Goal: Use online tool/utility: Utilize a website feature to perform a specific function

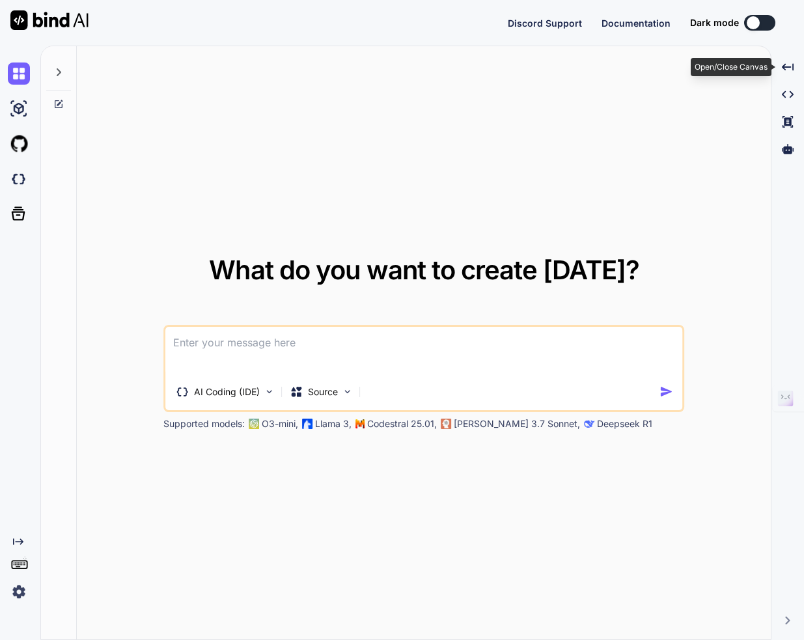
type textarea "x"
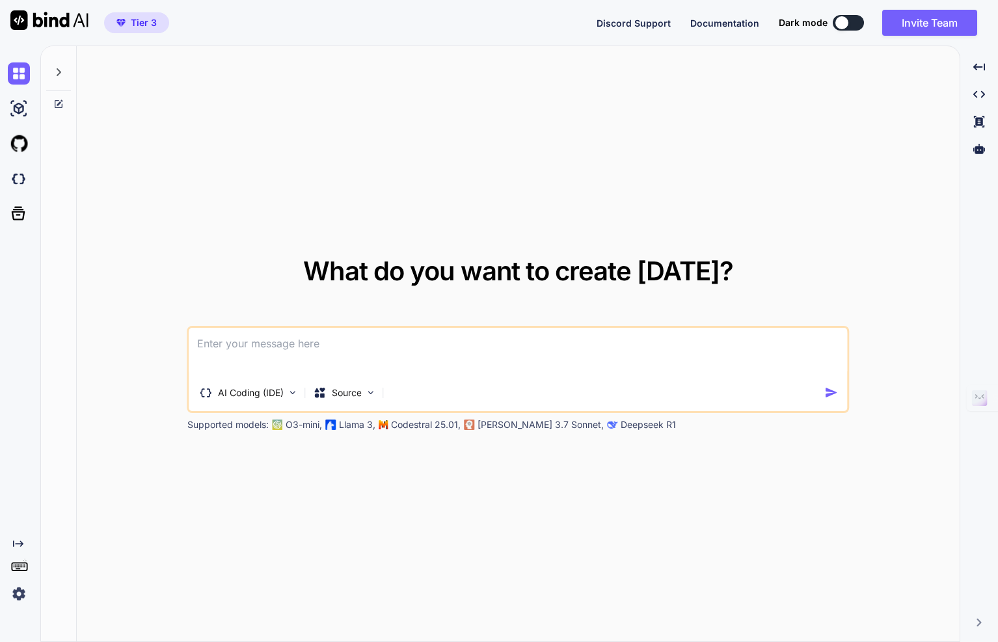
click at [291, 340] on textarea at bounding box center [518, 352] width 658 height 48
paste textarea "build me a car racing video game"
type textarea "build me a car racing video game"
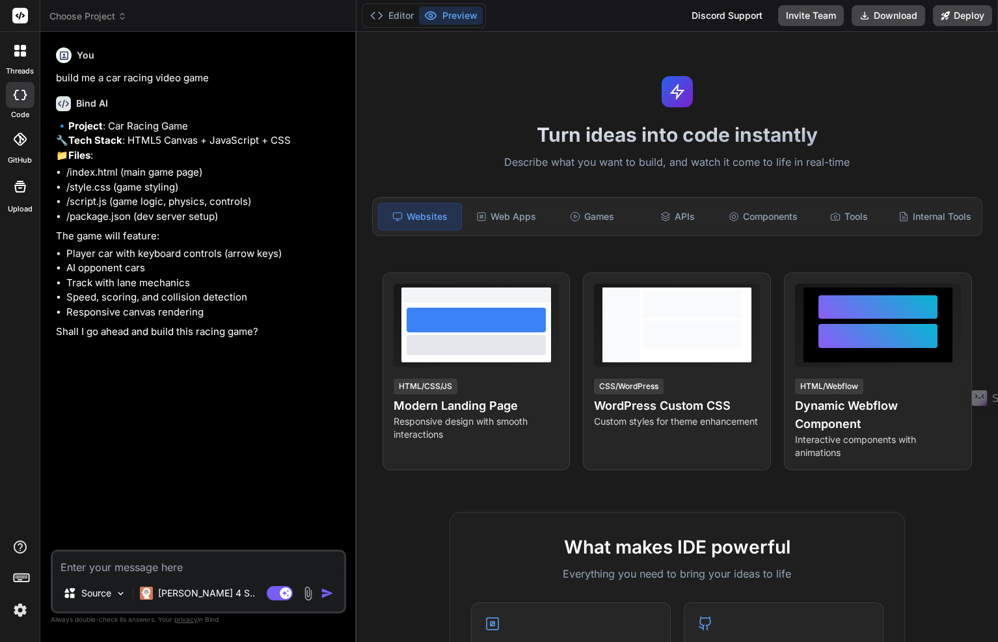
type textarea "x"
type textarea "p"
type textarea "x"
type textarea "ple"
type textarea "x"
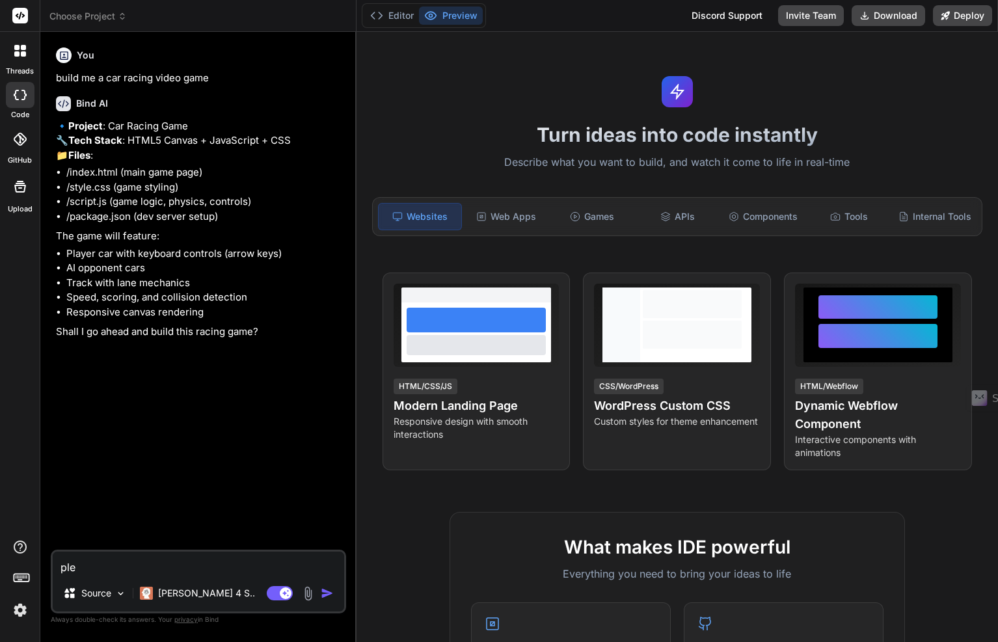
type textarea "plea"
type textarea "x"
type textarea "pleas"
type textarea "x"
type textarea "please"
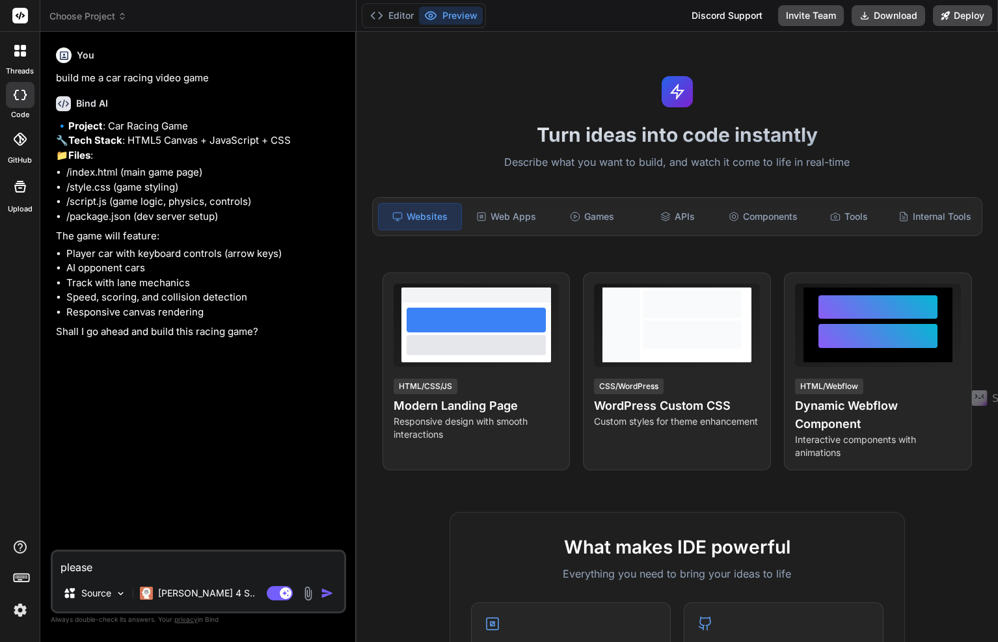
type textarea "x"
type textarea "please"
type textarea "x"
type textarea "please d"
type textarea "x"
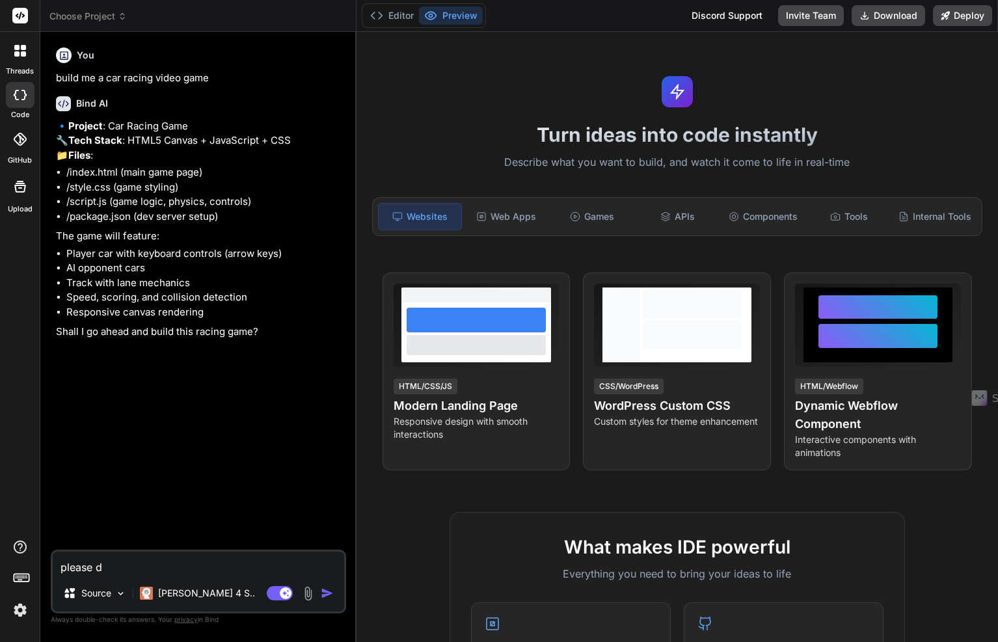
type textarea "please do"
type textarea "x"
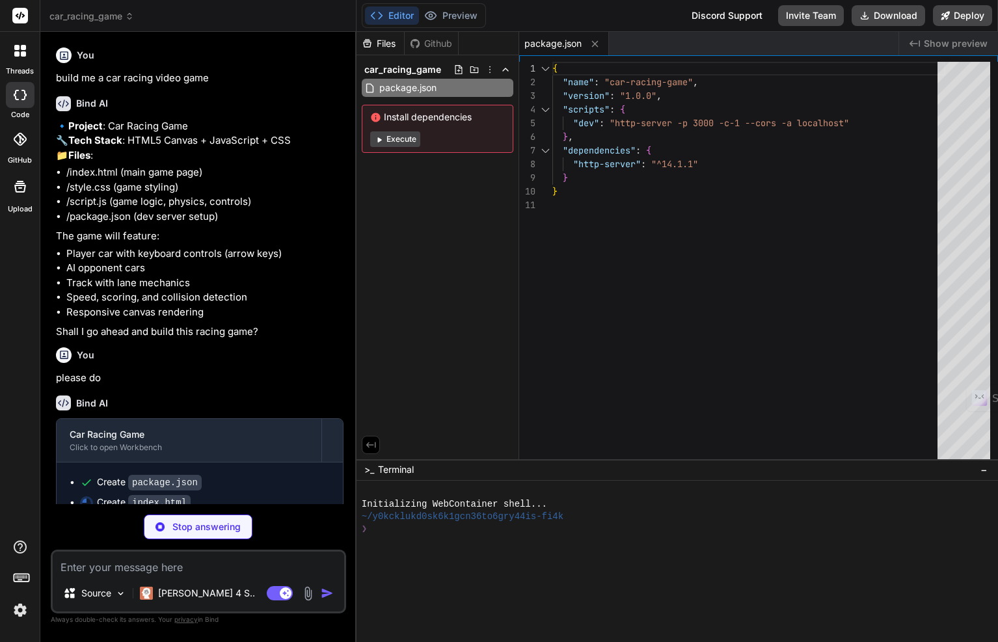
type textarea "x"
type textarea "<script src="script.js"></script> </body> </html>"
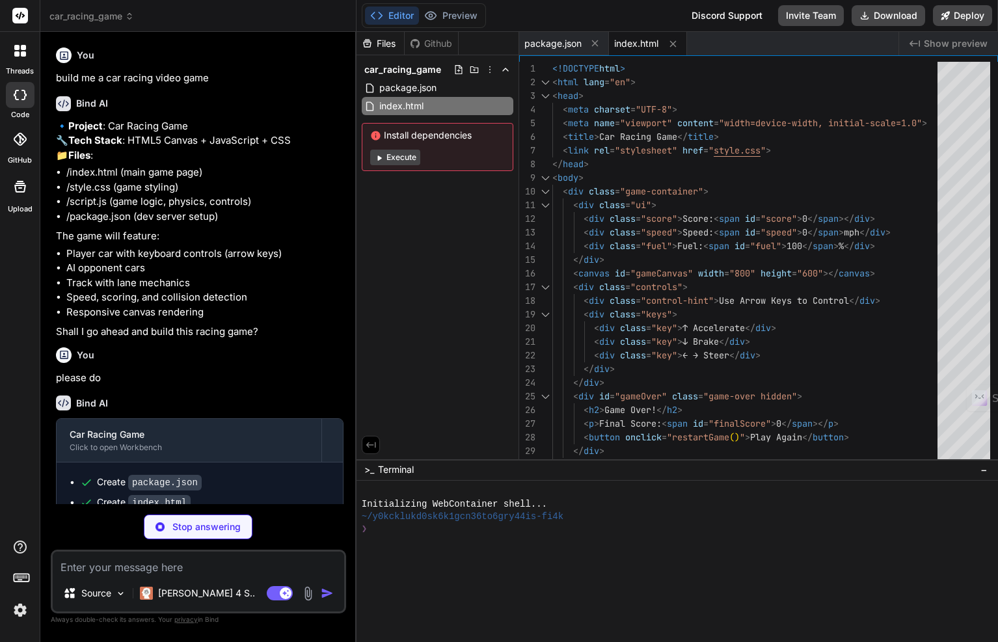
type textarea "x"
type textarea "display: none; } @keyframes blink { 0%, 50% { opacity: 1; } 51%, 100% { opacity…"
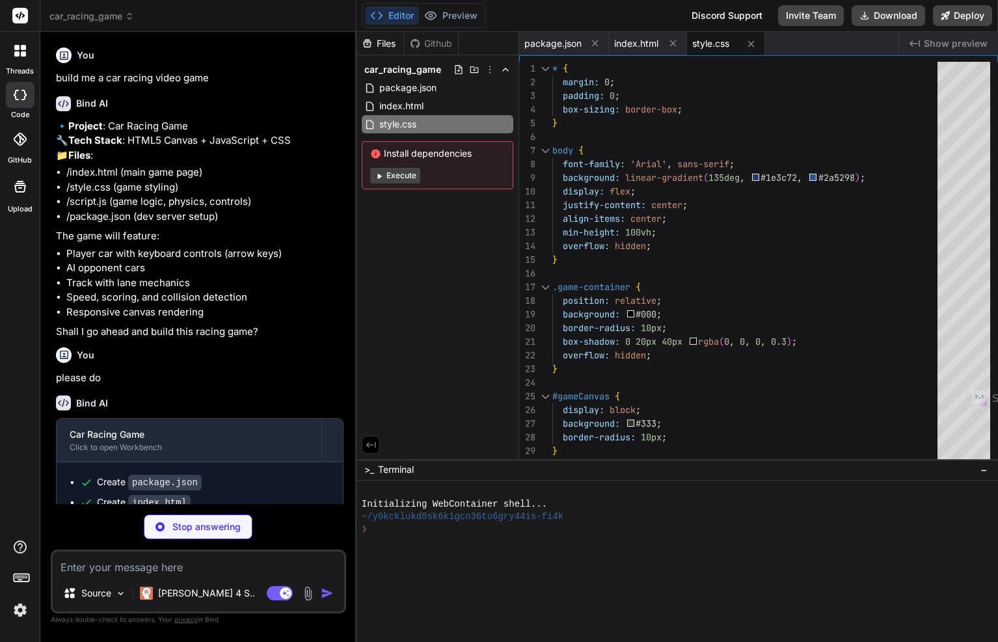
type textarea "x"
type textarea "} // Start game gameLoop();"
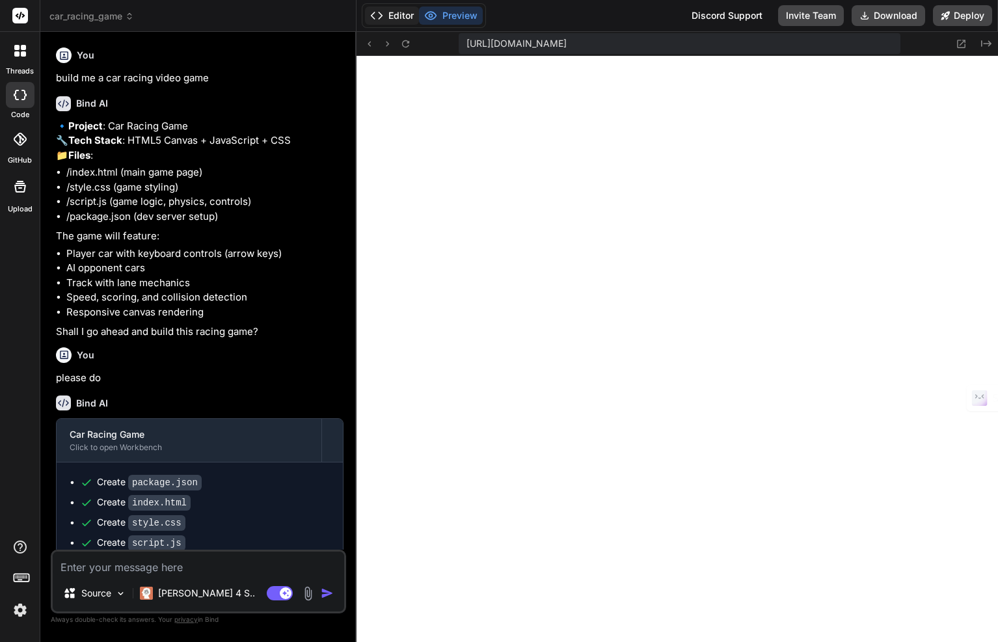
click at [405, 8] on button "Editor" at bounding box center [392, 16] width 54 height 18
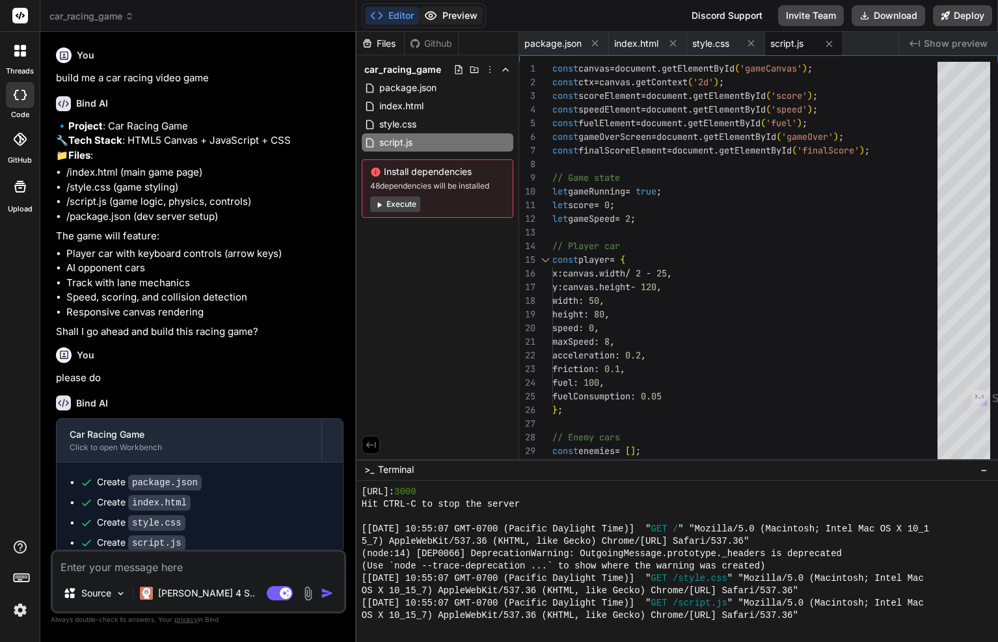
click at [450, 17] on button "Preview" at bounding box center [451, 16] width 64 height 18
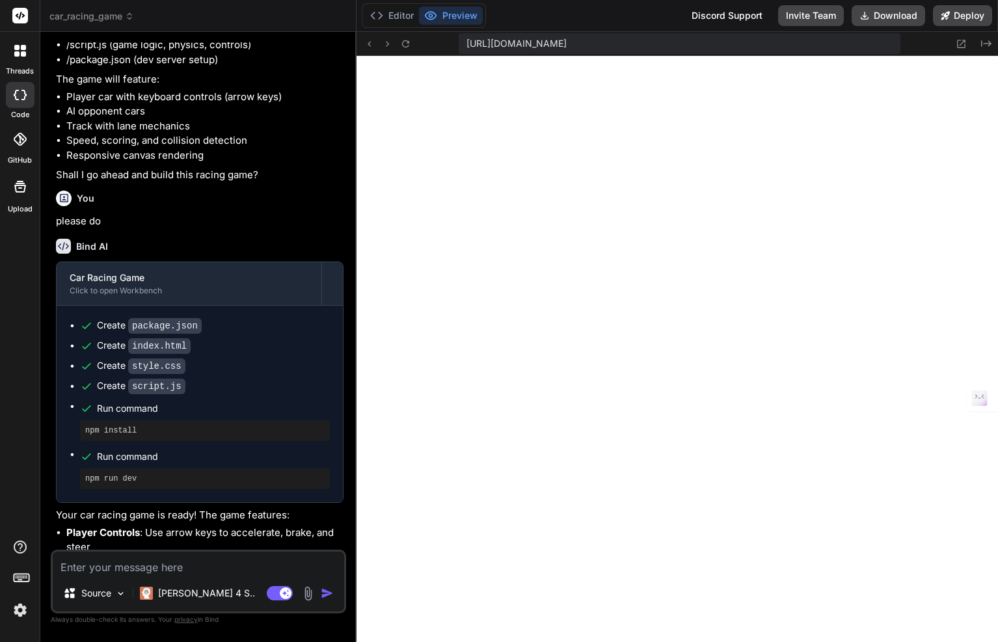
scroll to position [344, 0]
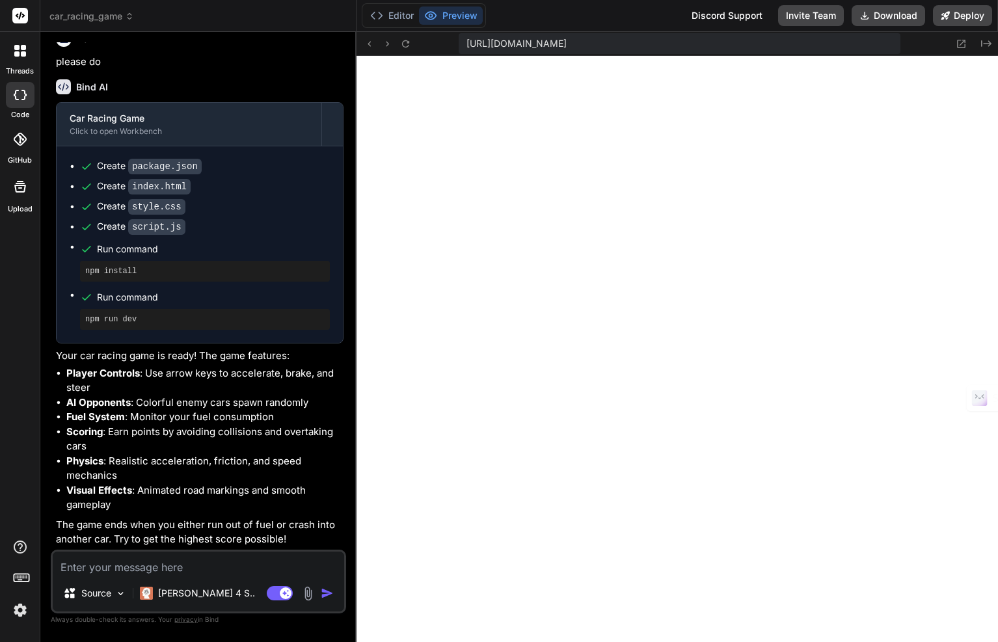
click at [20, 52] on icon at bounding box center [20, 51] width 12 height 12
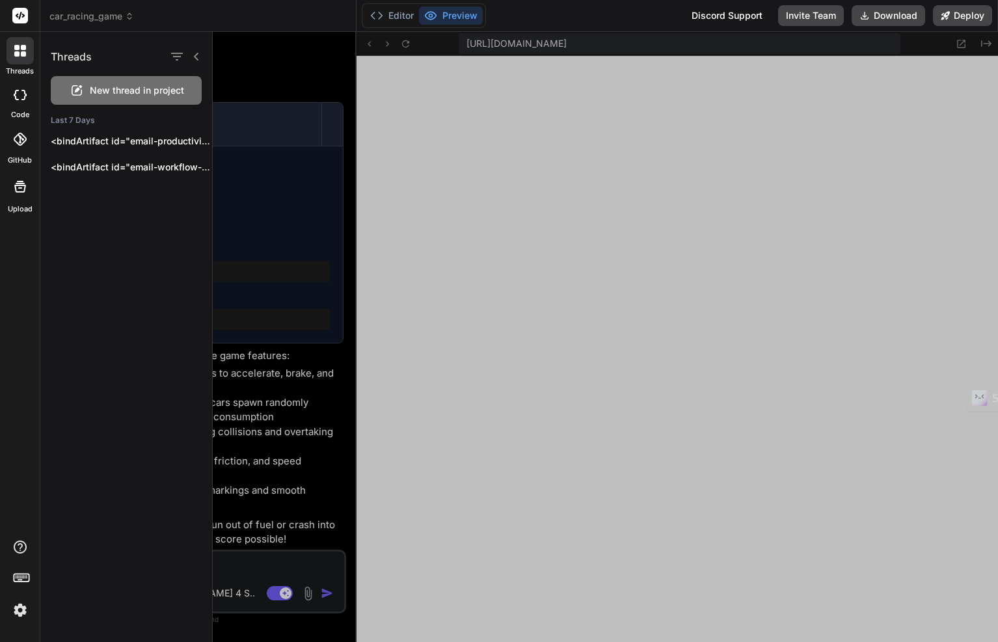
click at [19, 102] on div at bounding box center [20, 95] width 29 height 26
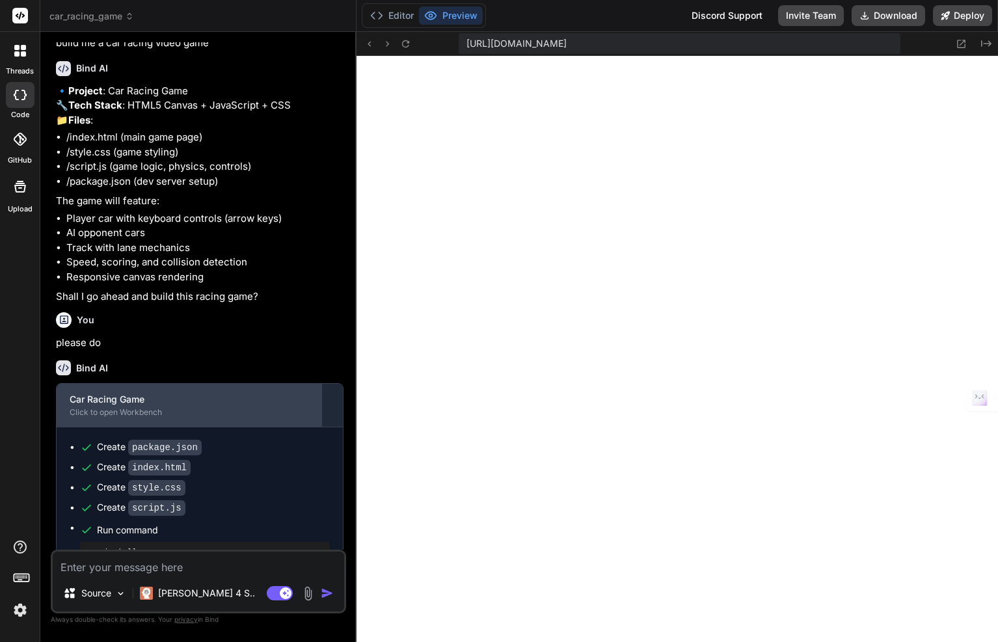
scroll to position [40, 0]
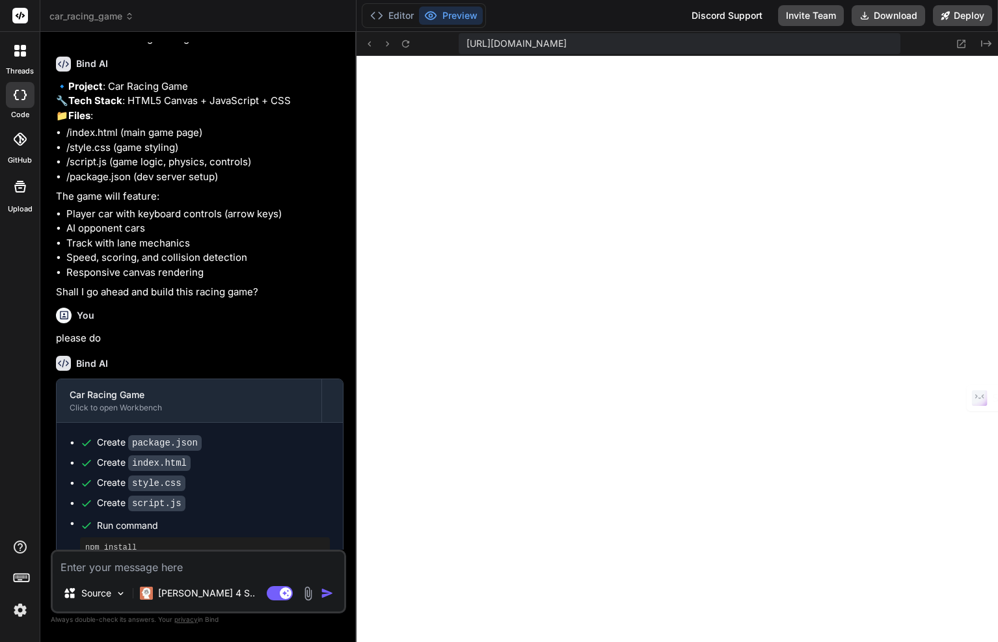
click at [21, 48] on icon at bounding box center [23, 47] width 5 height 5
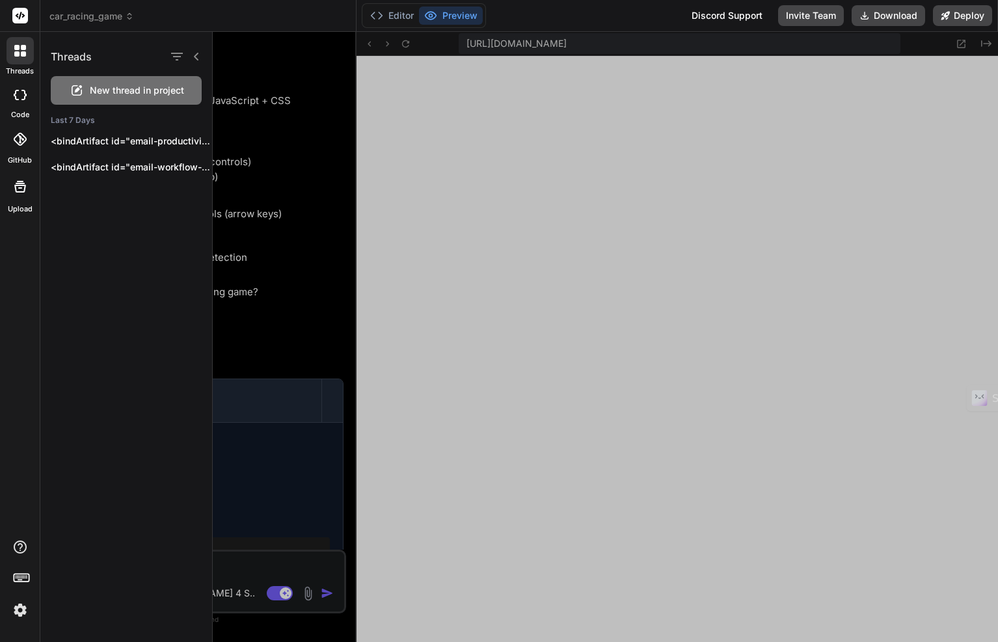
click at [21, 48] on icon at bounding box center [23, 47] width 5 height 5
click at [277, 62] on div at bounding box center [605, 337] width 785 height 610
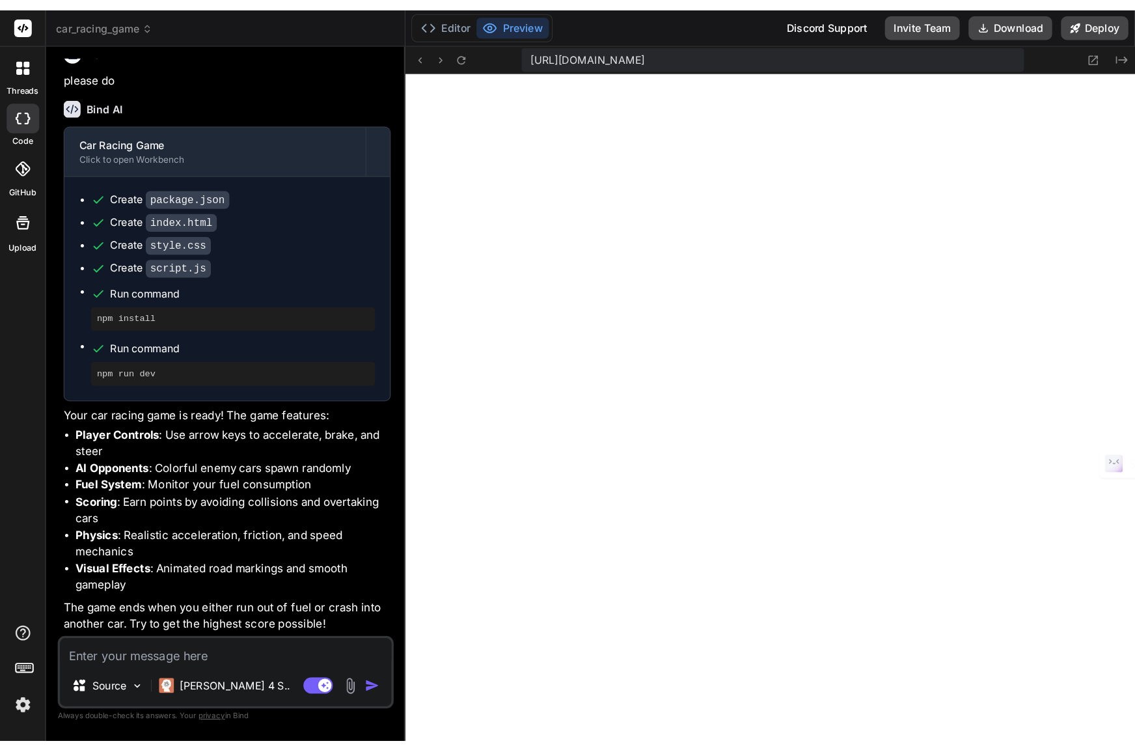
scroll to position [0, 0]
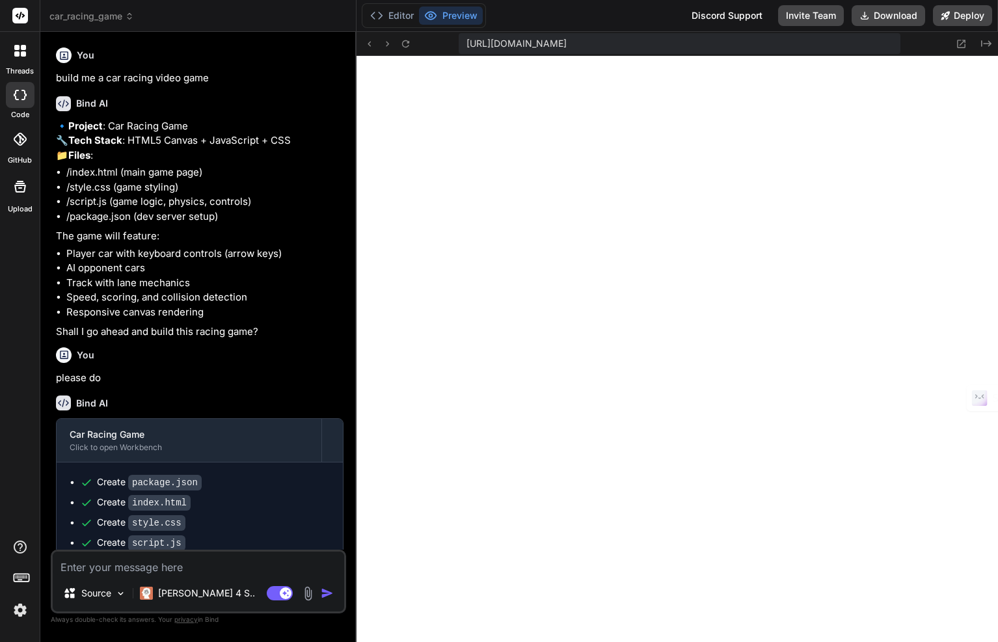
type textarea "x"
type textarea "gameLoop();"
type textarea "x"
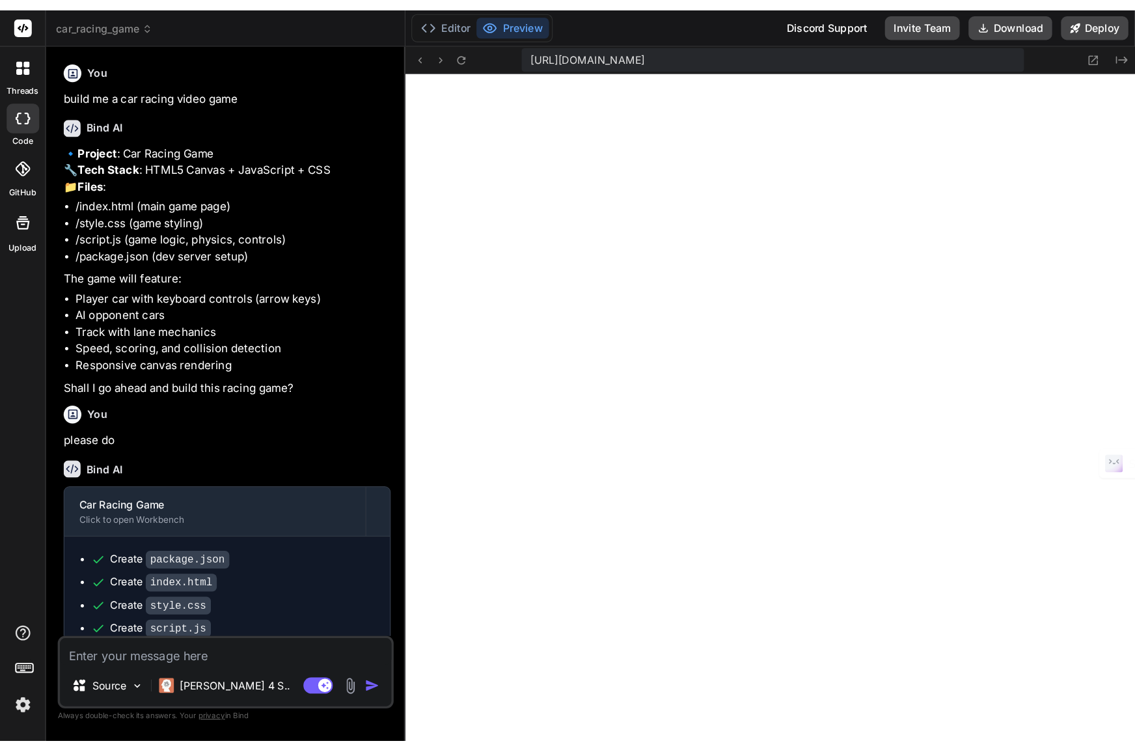
scroll to position [532, 0]
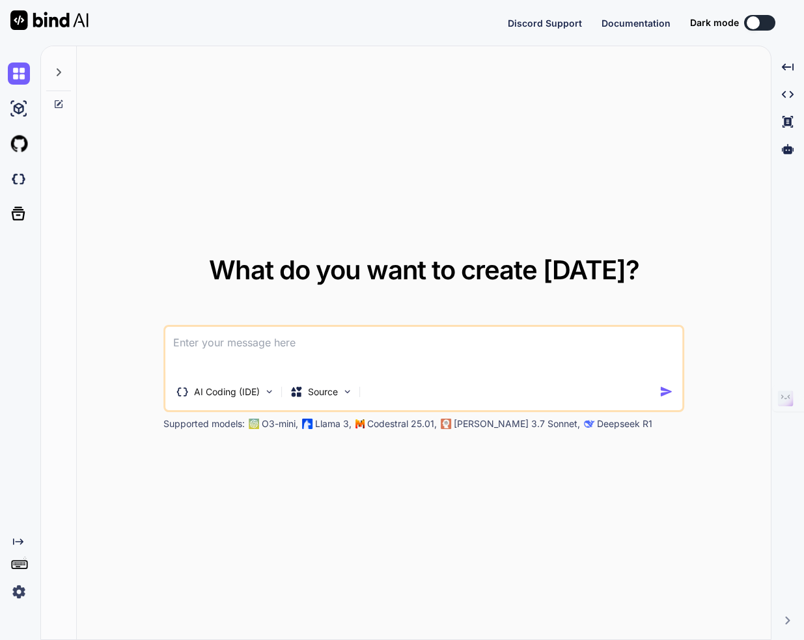
type textarea "x"
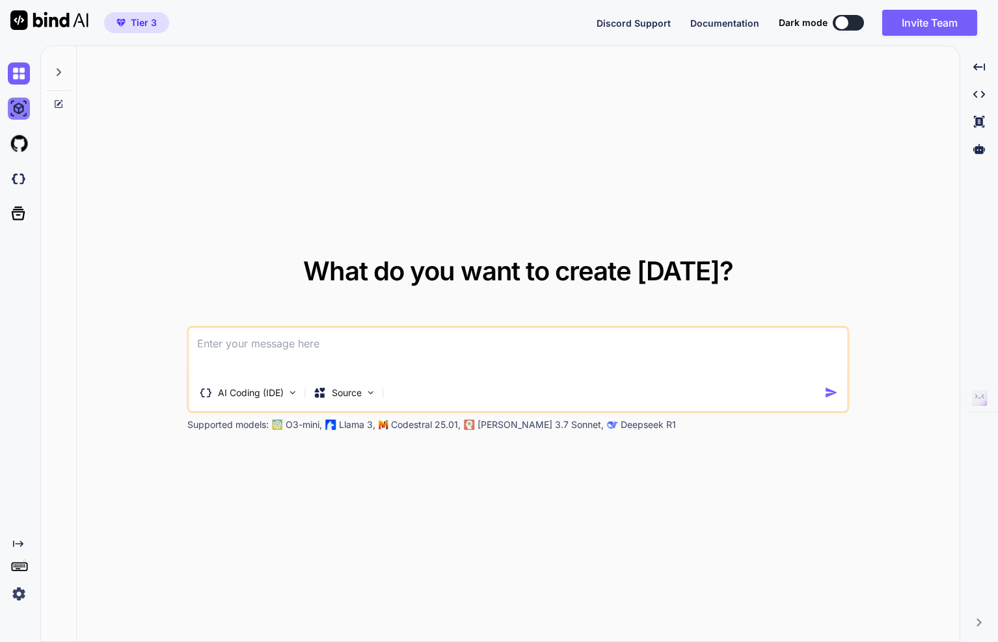
click at [20, 113] on img at bounding box center [19, 109] width 22 height 22
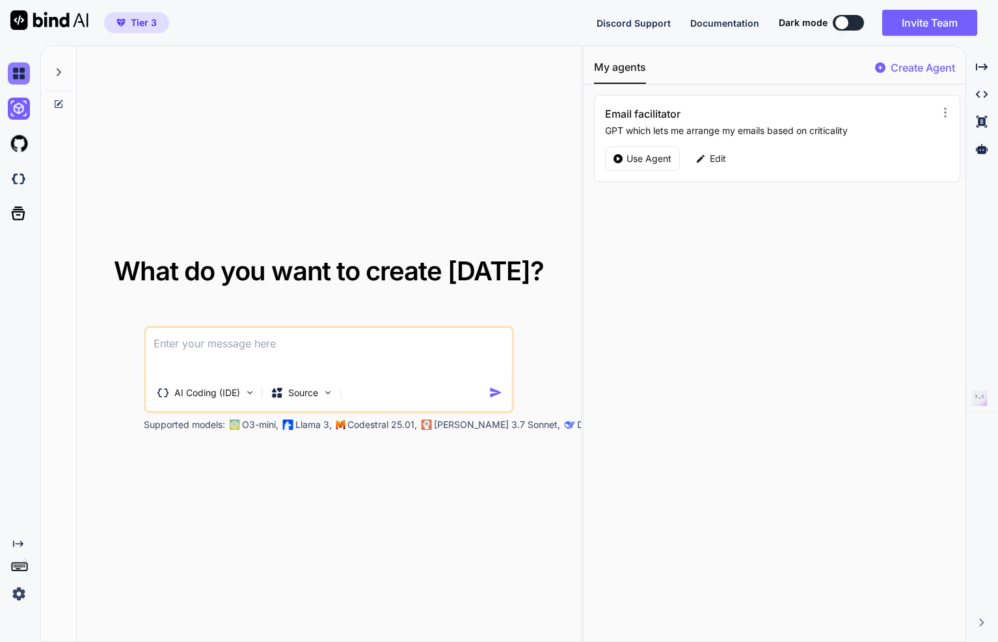
click at [23, 75] on img at bounding box center [19, 73] width 22 height 22
click at [56, 77] on icon at bounding box center [58, 72] width 10 height 10
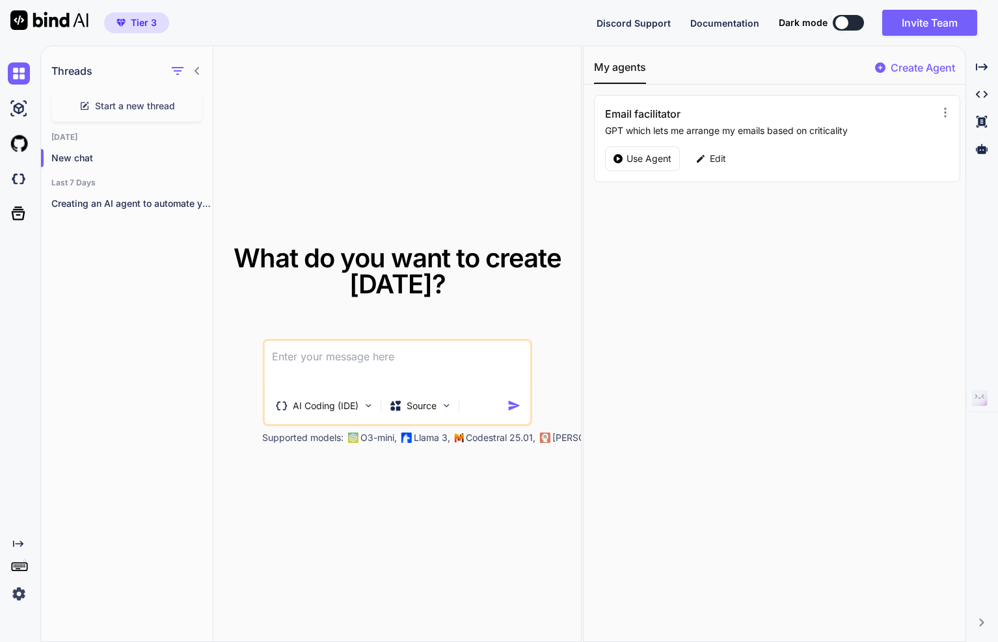
click at [198, 68] on icon at bounding box center [197, 71] width 5 height 8
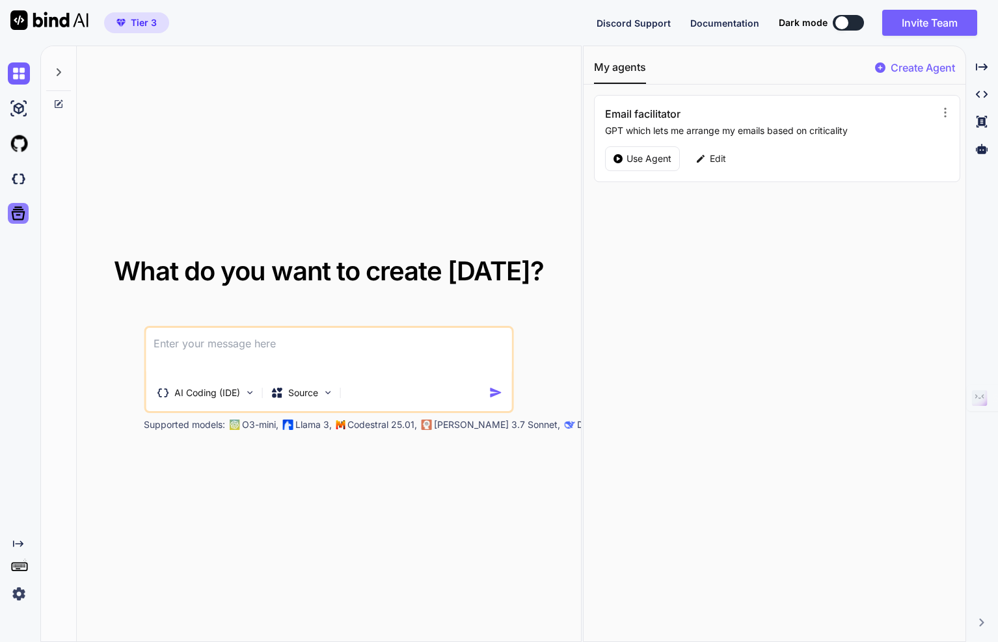
click at [14, 215] on icon at bounding box center [18, 213] width 18 height 18
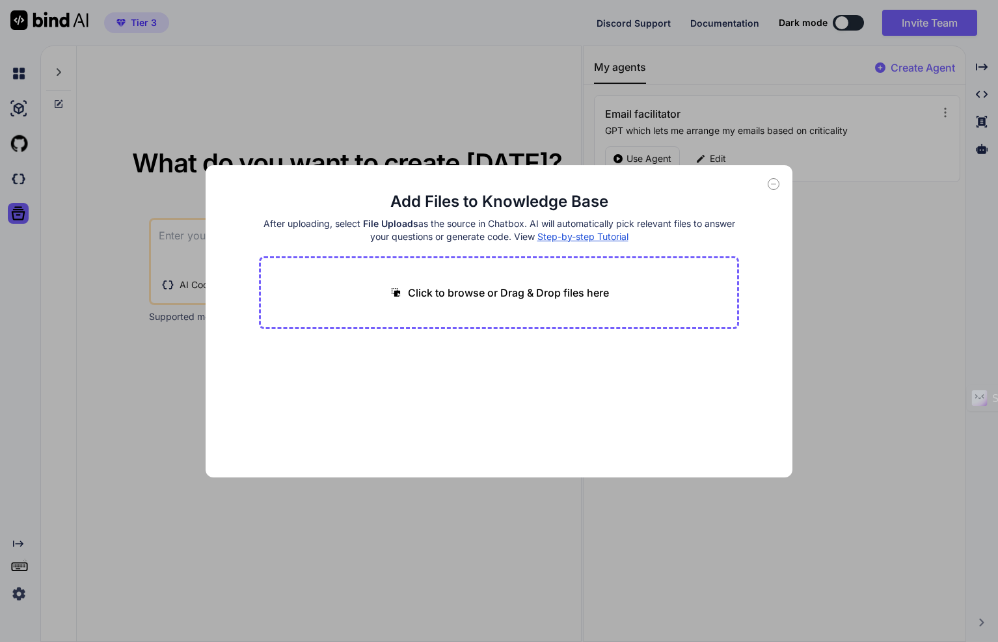
click at [777, 182] on icon at bounding box center [774, 184] width 12 height 12
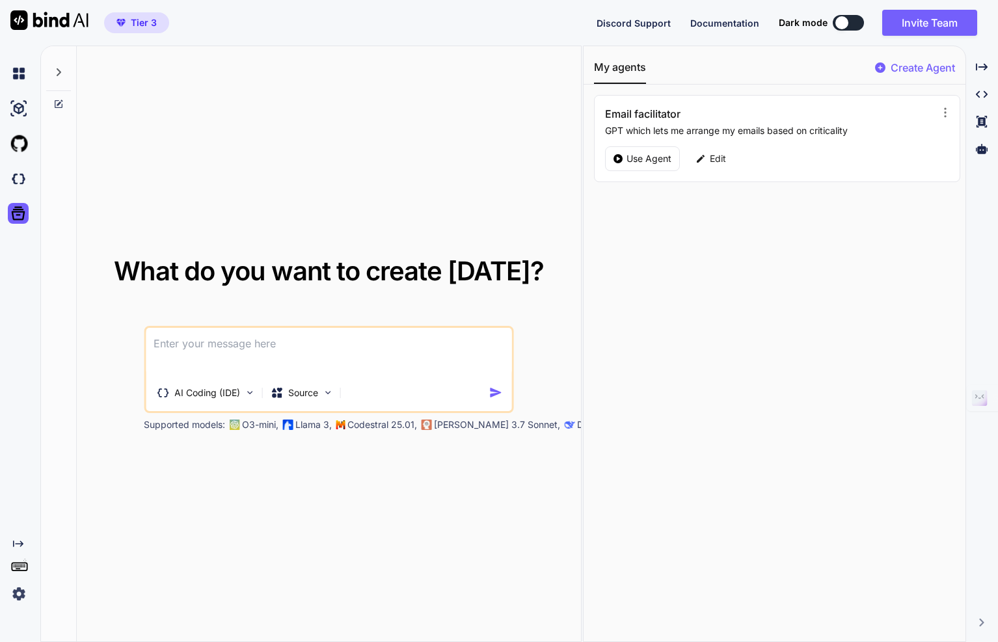
click at [24, 588] on img at bounding box center [19, 594] width 22 height 22
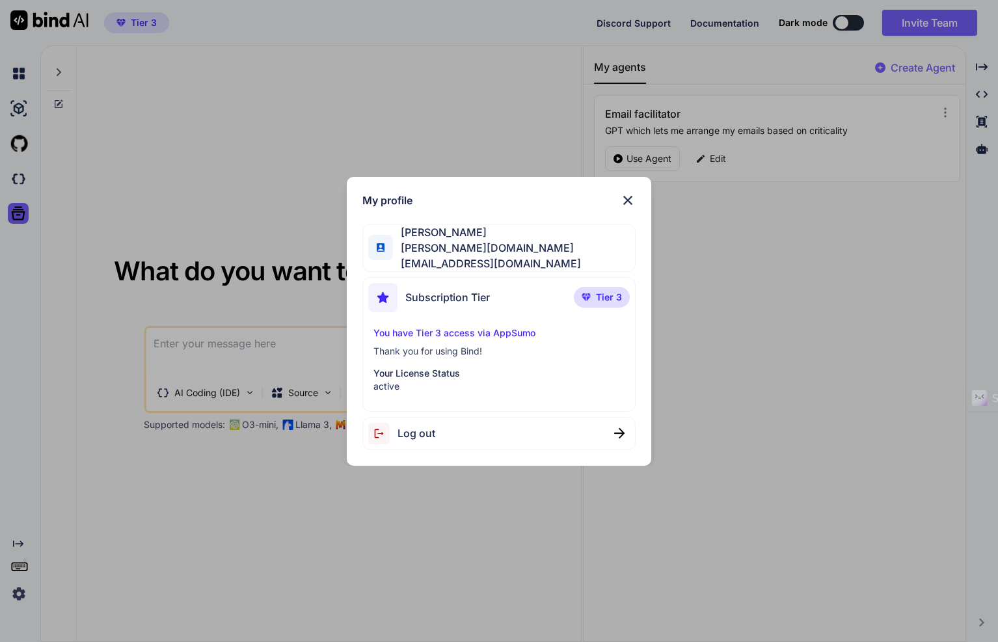
click at [385, 562] on div "My profile [PERSON_NAME] [PERSON_NAME][DOMAIN_NAME][EMAIL_ADDRESS][DOMAIN_NAME]…" at bounding box center [499, 321] width 998 height 642
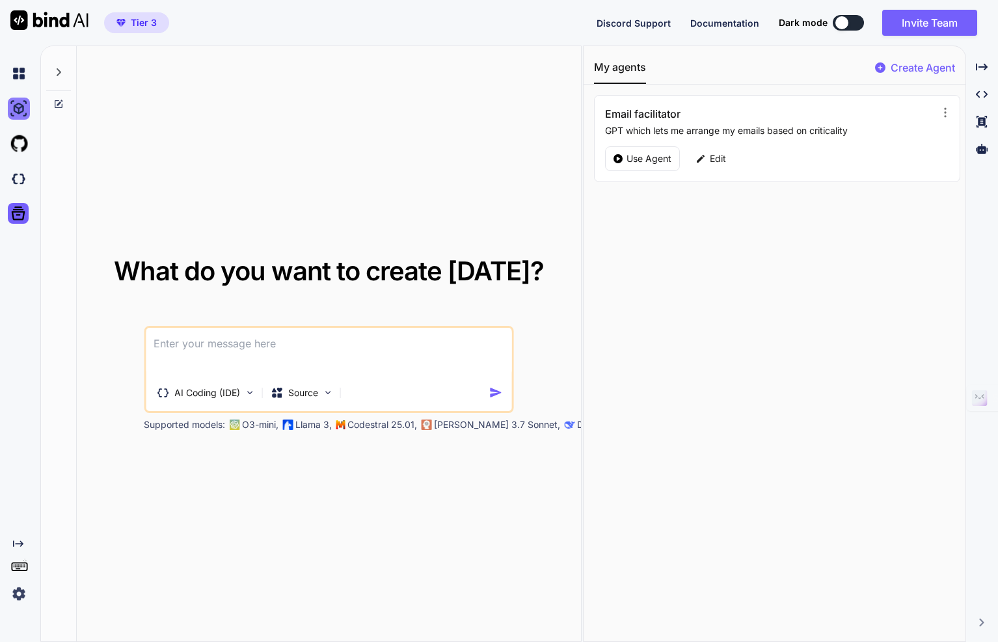
click at [20, 109] on img at bounding box center [19, 109] width 22 height 22
click at [21, 85] on div at bounding box center [21, 73] width 27 height 35
click at [22, 83] on img at bounding box center [19, 73] width 22 height 22
click at [53, 74] on div at bounding box center [58, 68] width 25 height 45
